Goal: Task Accomplishment & Management: Manage account settings

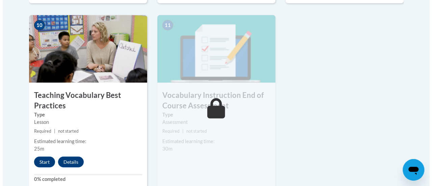
scroll to position [775, 0]
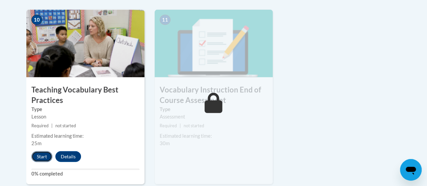
click at [38, 155] on button "Start" at bounding box center [41, 156] width 21 height 11
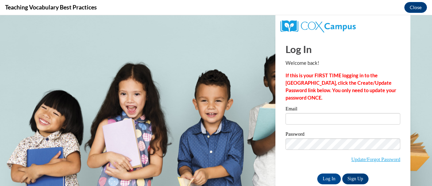
scroll to position [0, 0]
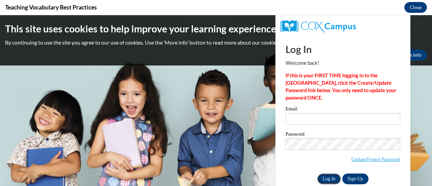
click at [320, 178] on input "Log In" at bounding box center [329, 178] width 24 height 11
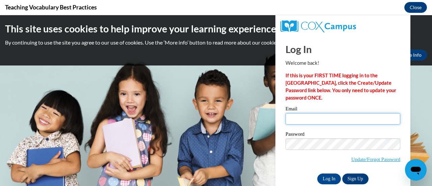
click at [302, 120] on input "Email" at bounding box center [342, 118] width 115 height 11
type input "[EMAIL_ADDRESS][DOMAIN_NAME]"
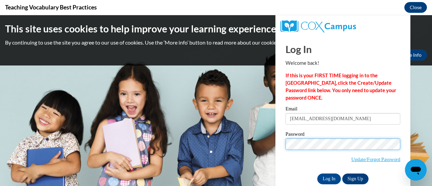
click at [317, 173] on input "Log In" at bounding box center [329, 178] width 24 height 11
